Goal: Task Accomplishment & Management: Use online tool/utility

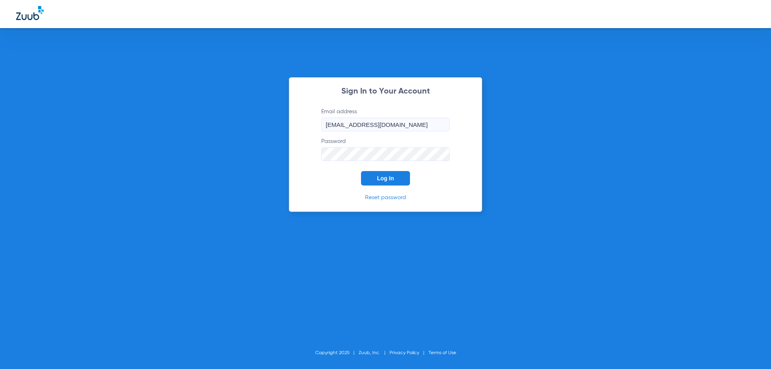
click at [403, 185] on button "Log In" at bounding box center [385, 178] width 49 height 14
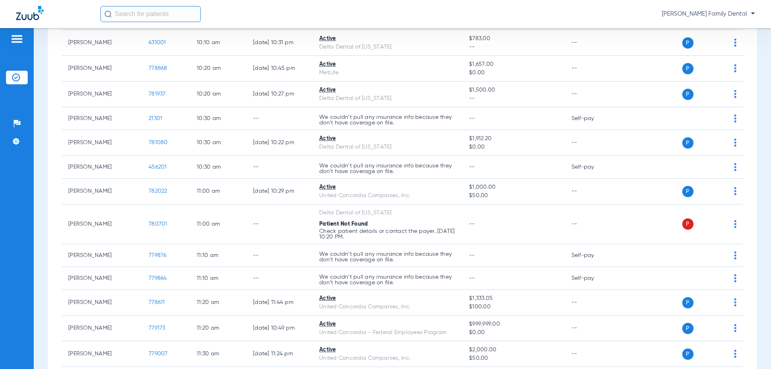
scroll to position [683, 0]
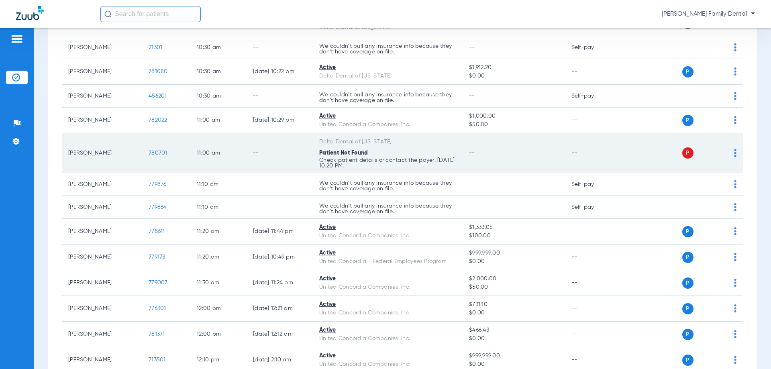
click at [153, 149] on td "780701" at bounding box center [166, 153] width 48 height 40
click at [158, 153] on span "780701" at bounding box center [158, 153] width 19 height 6
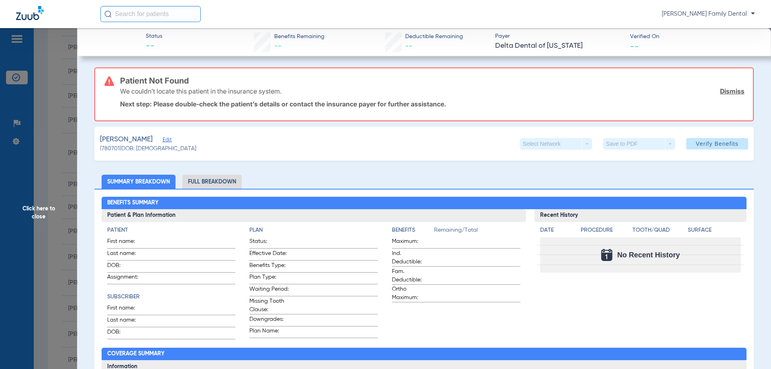
click at [222, 184] on li "Full Breakdown" at bounding box center [211, 182] width 59 height 14
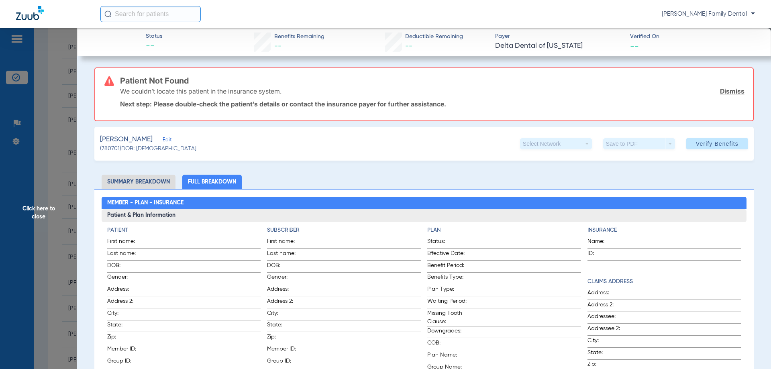
click at [37, 208] on span "Click here to close" at bounding box center [38, 212] width 77 height 369
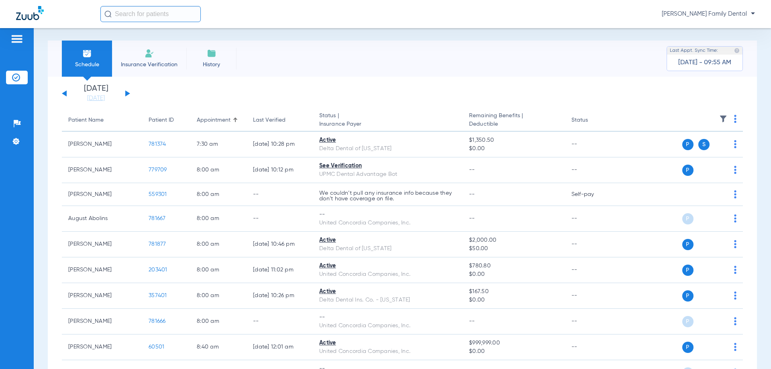
scroll to position [0, 0]
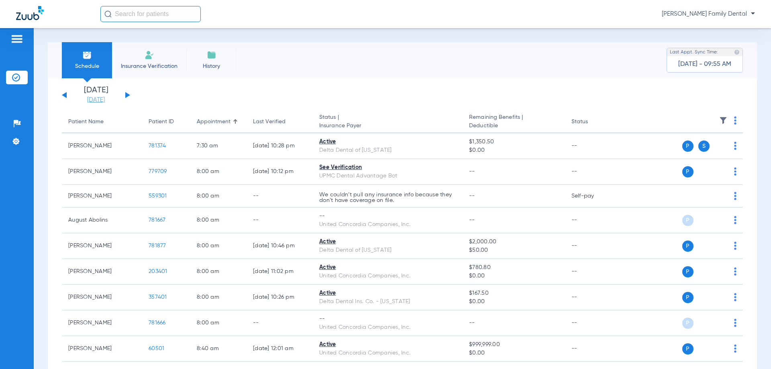
click at [103, 100] on link "[DATE]" at bounding box center [96, 100] width 48 height 8
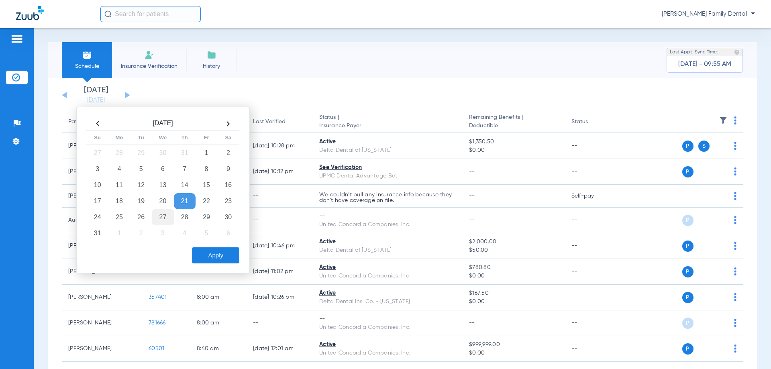
click at [161, 214] on td "27" at bounding box center [163, 217] width 22 height 16
click at [219, 253] on button "Apply" at bounding box center [215, 255] width 47 height 16
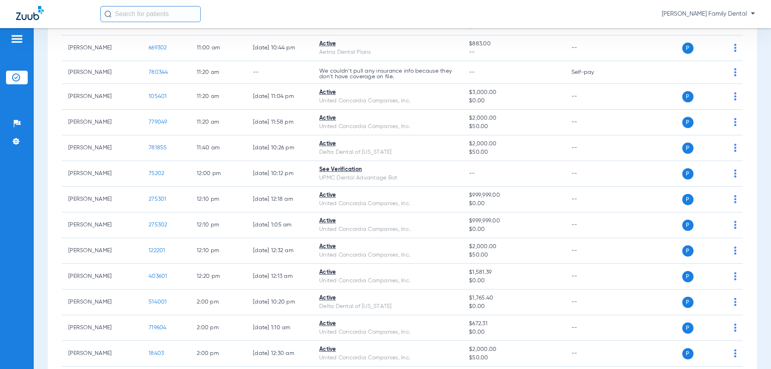
scroll to position [723, 0]
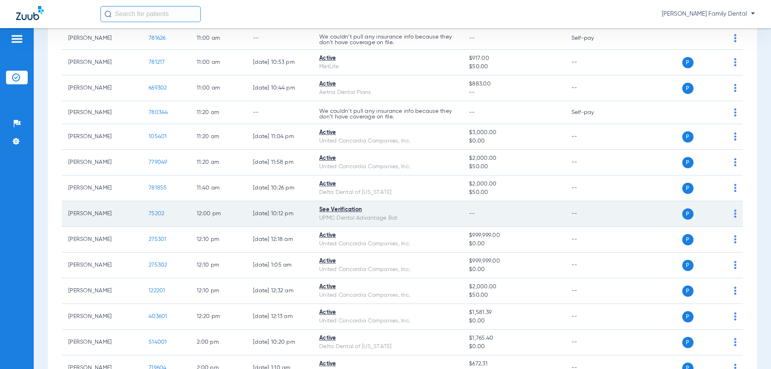
click at [155, 211] on span "75202" at bounding box center [157, 214] width 16 height 6
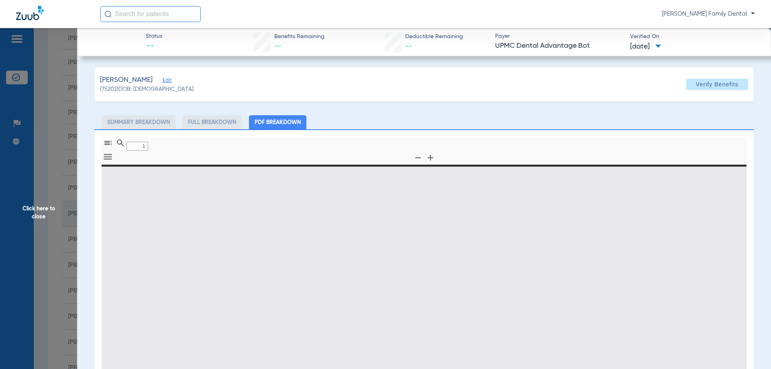
type input "0"
select select "page-width"
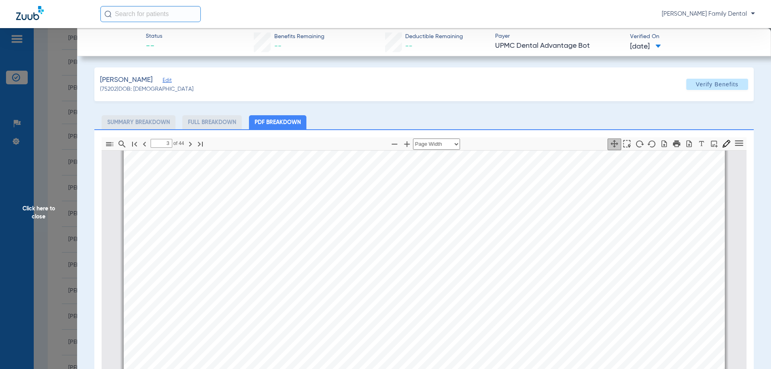
scroll to position [1891, 0]
type input "4"
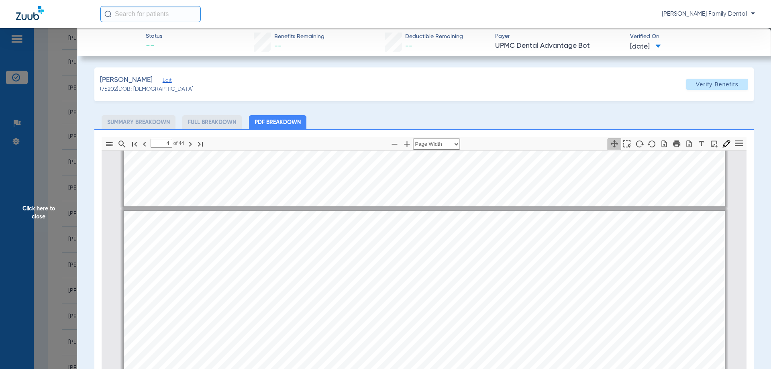
scroll to position [2413, 0]
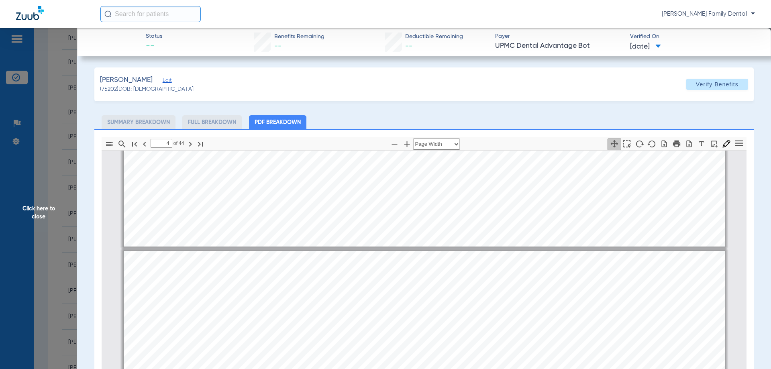
click at [23, 216] on span "Click here to close" at bounding box center [38, 212] width 77 height 369
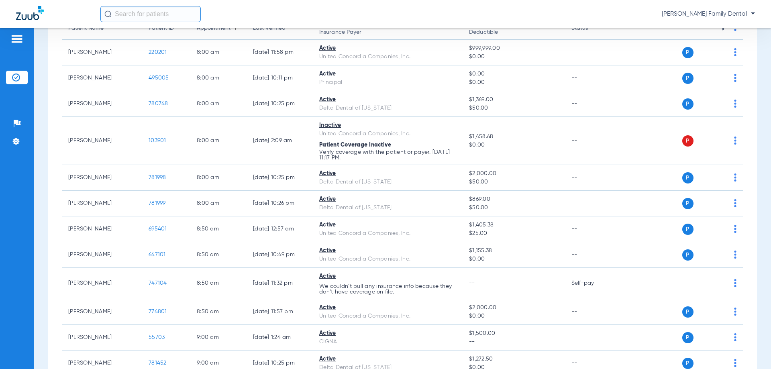
scroll to position [0, 0]
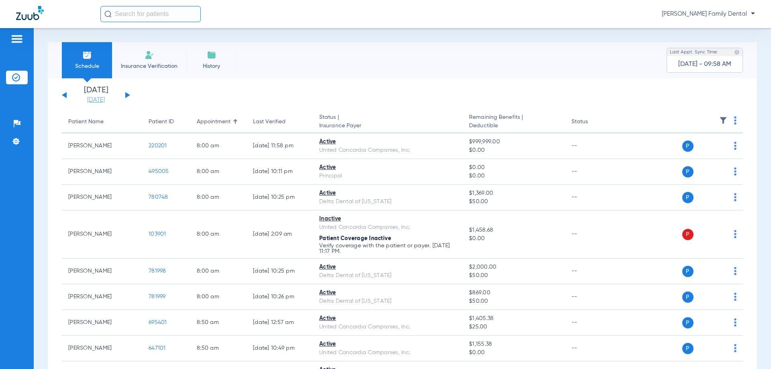
click at [101, 103] on link "[DATE]" at bounding box center [96, 100] width 48 height 8
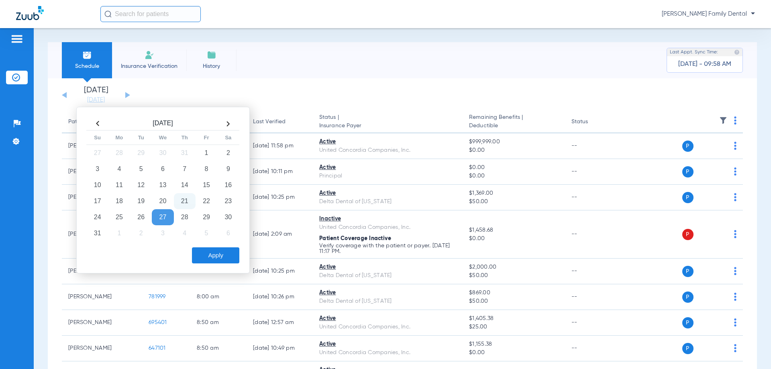
click at [233, 91] on app-single-date-navigator "[DATE] [DATE] [DATE] [DATE] [DATE] [DATE] [DATE] [DATE] [DATE] [DATE] [DATE] [D…" at bounding box center [402, 95] width 681 height 18
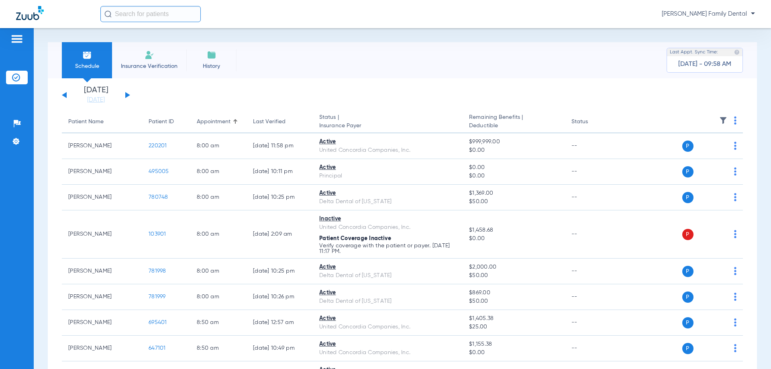
click at [127, 96] on button at bounding box center [127, 95] width 5 height 6
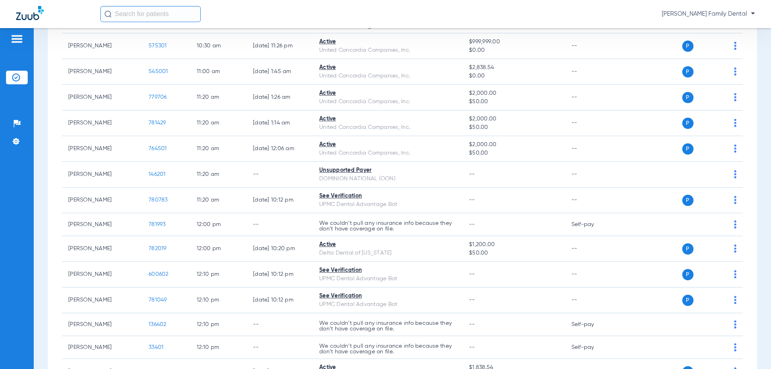
scroll to position [763, 0]
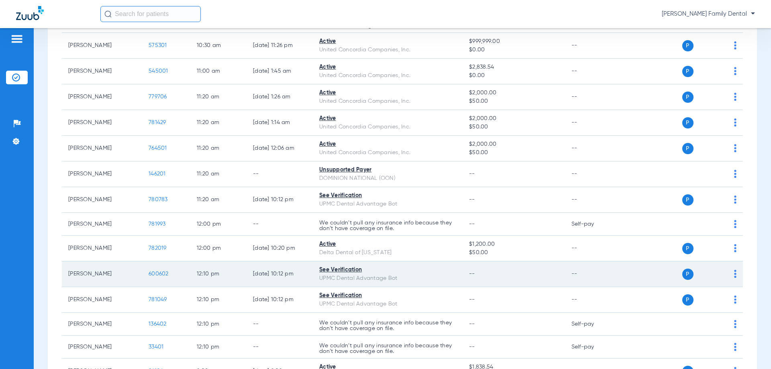
click at [153, 272] on span "600602" at bounding box center [159, 274] width 20 height 6
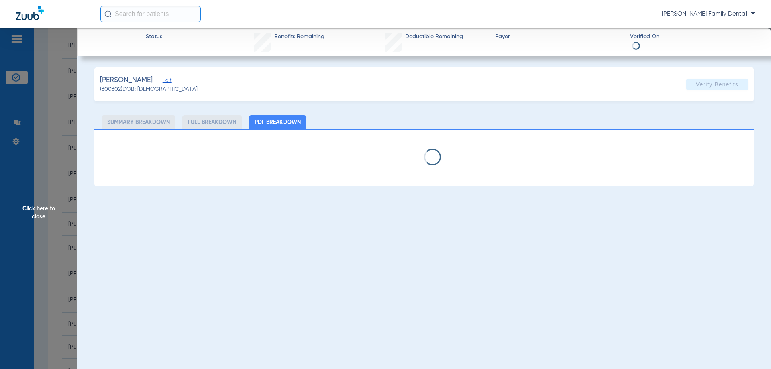
select select "page-width"
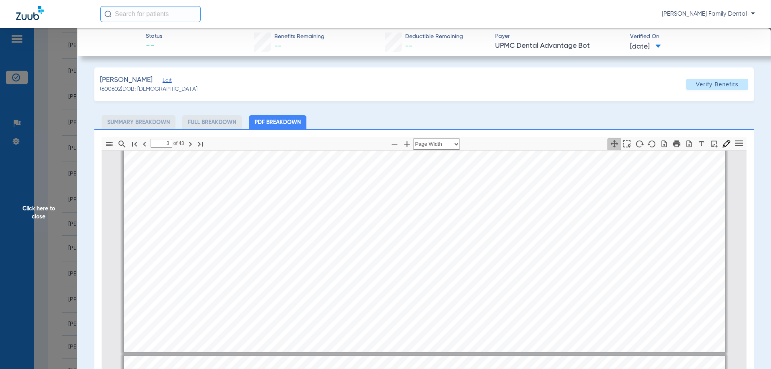
scroll to position [2333, 0]
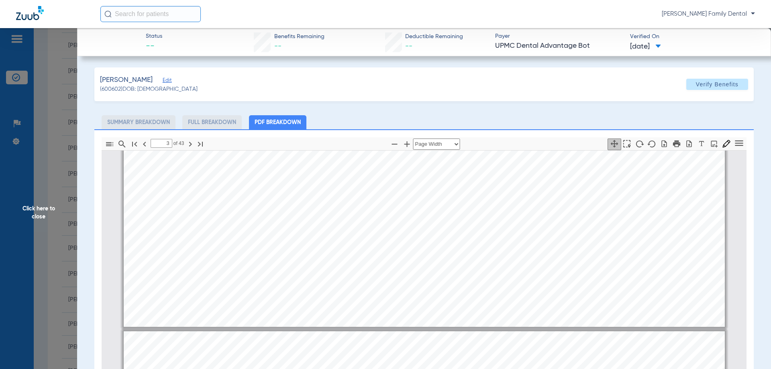
type input "4"
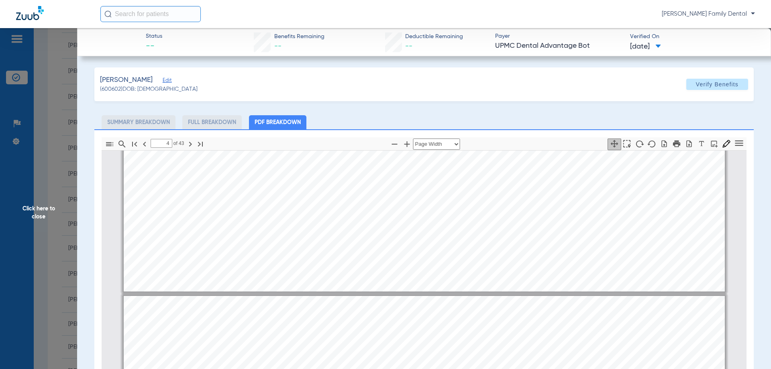
scroll to position [2373, 0]
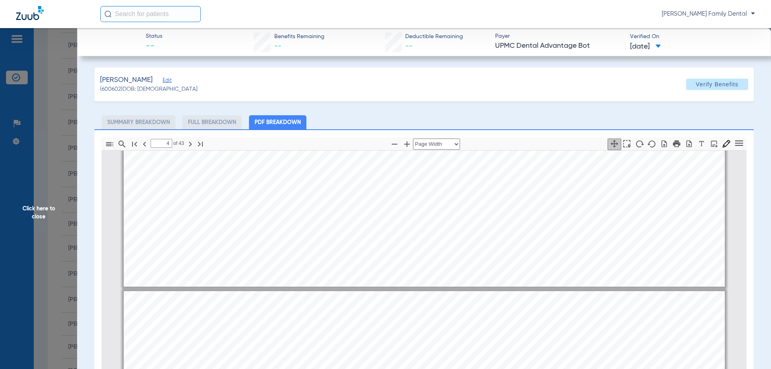
click at [45, 221] on span "Click here to close" at bounding box center [38, 212] width 77 height 369
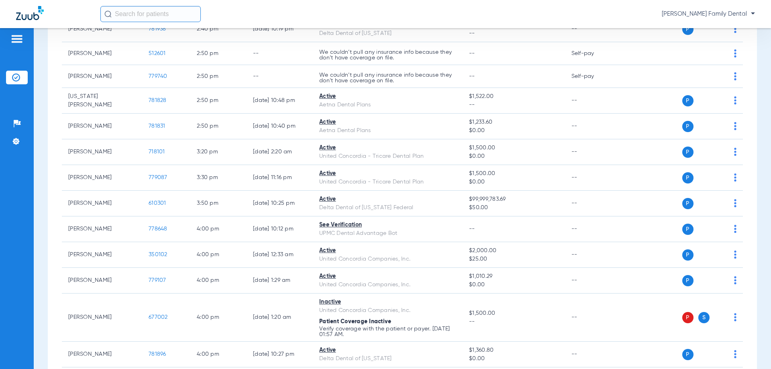
scroll to position [1360, 0]
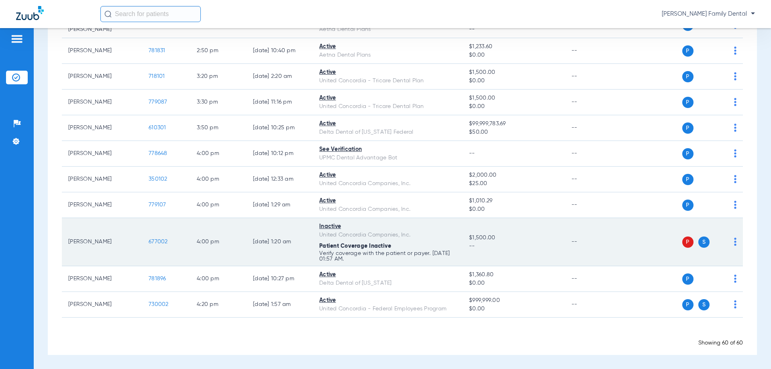
click at [160, 241] on span "677002" at bounding box center [158, 242] width 19 height 6
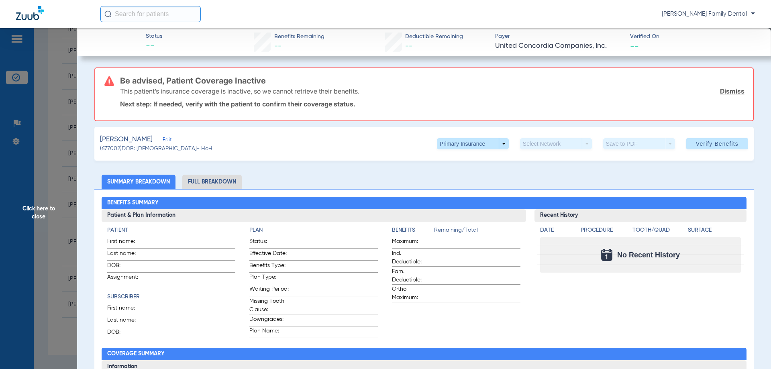
click at [45, 195] on span "Click here to close" at bounding box center [38, 212] width 77 height 369
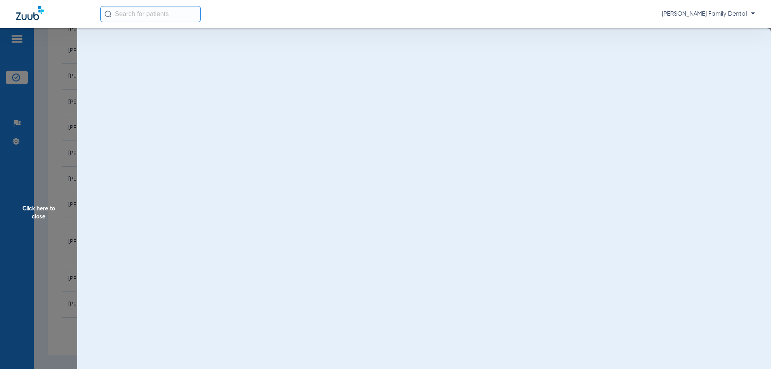
click at [38, 212] on span "Click here to close" at bounding box center [38, 212] width 77 height 369
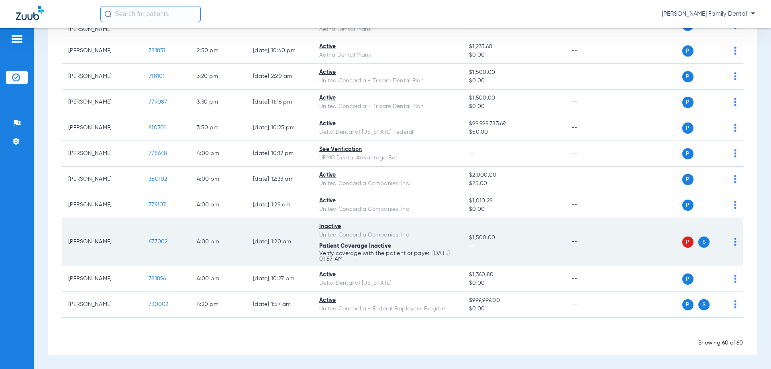
click at [162, 240] on span "677002" at bounding box center [158, 242] width 19 height 6
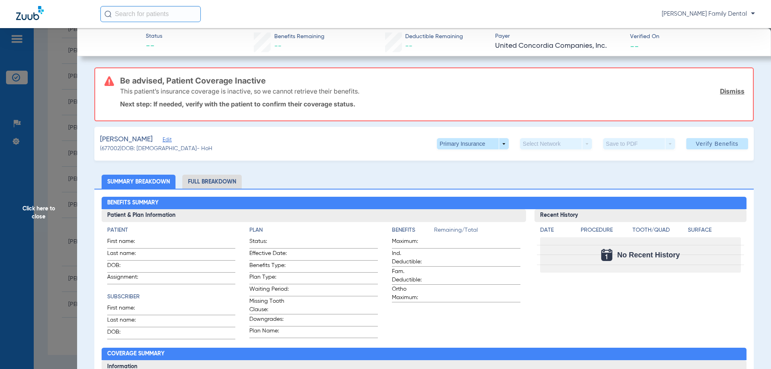
click at [514, 47] on span "United Concordia Companies, Inc." at bounding box center [559, 46] width 128 height 10
click at [598, 49] on span "United Concordia Companies, Inc." at bounding box center [559, 46] width 128 height 10
click at [283, 55] on div "Status -- Benefits Remaining -- Deductible Remaining -- Payer United Concordia …" at bounding box center [424, 42] width 694 height 28
click at [17, 192] on span "Click here to close" at bounding box center [38, 212] width 77 height 369
